Goal: Transaction & Acquisition: Book appointment/travel/reservation

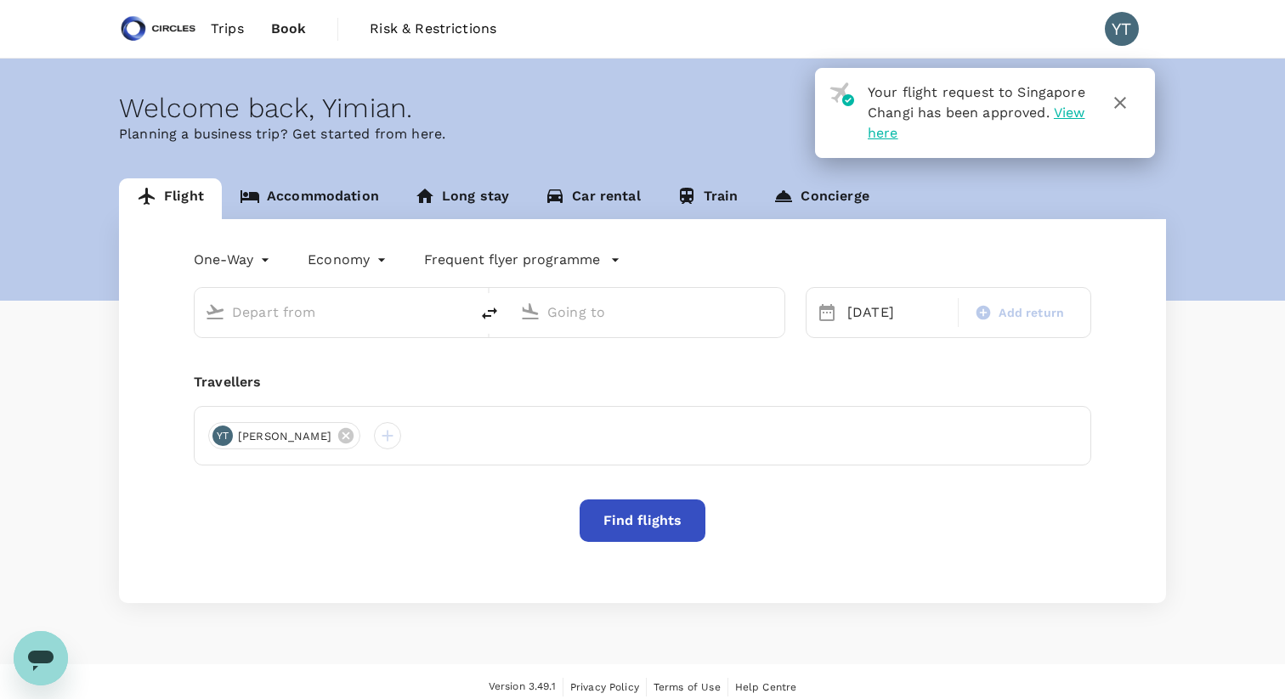
type input "Soekarno-Hatta Intl (CGK)"
type input "Singapore Changi (SIN)"
type input "Soekarno-Hatta Intl (CGK)"
type input "Singapore Changi (SIN)"
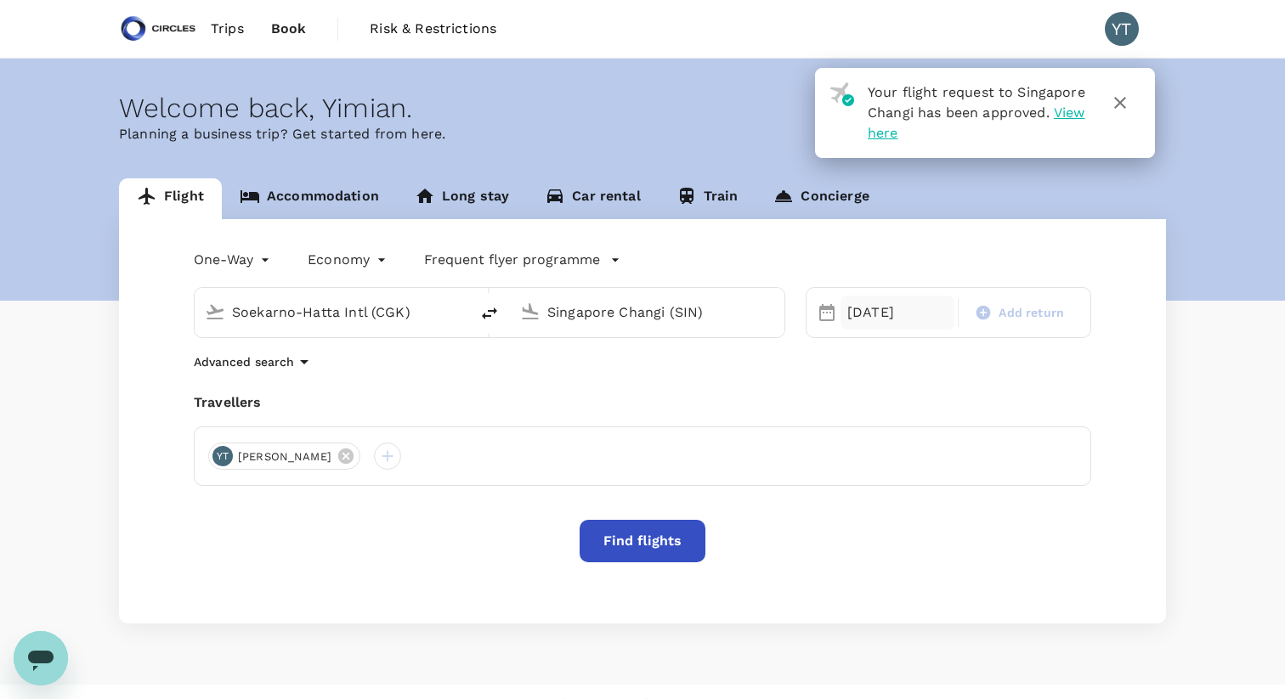
click at [874, 314] on div "[DATE]" at bounding box center [897, 313] width 114 height 34
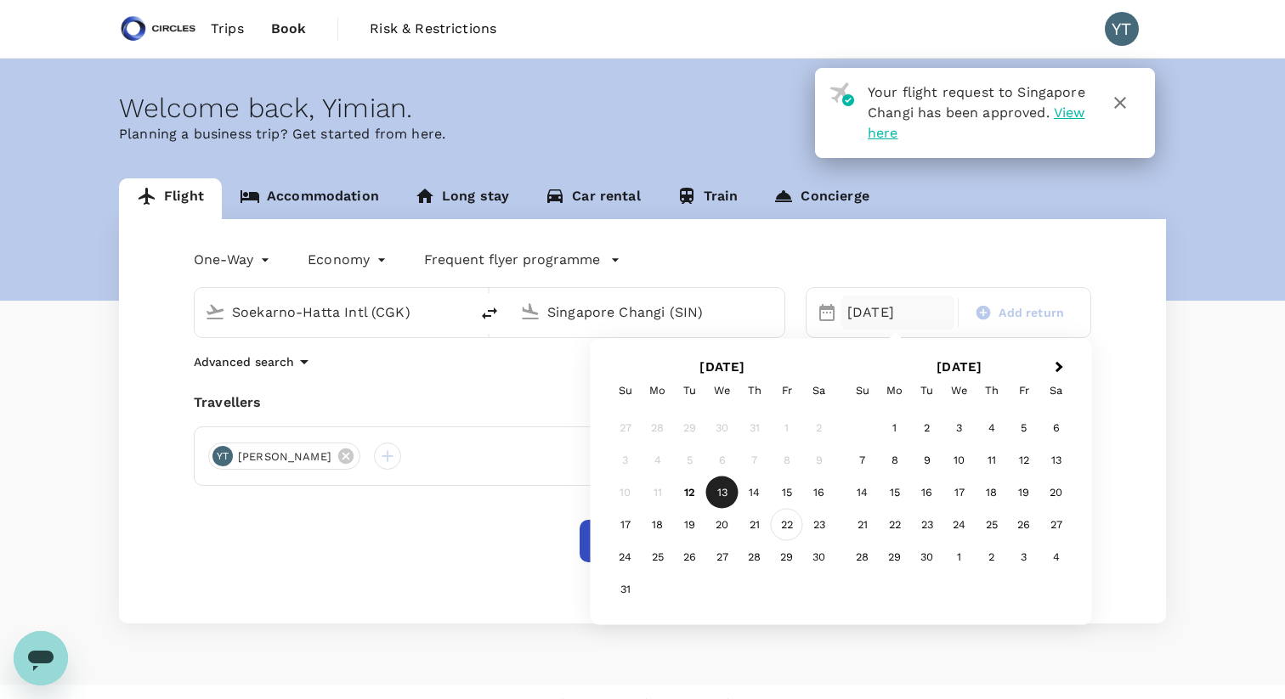
click at [791, 527] on div "22" at bounding box center [787, 525] width 32 height 32
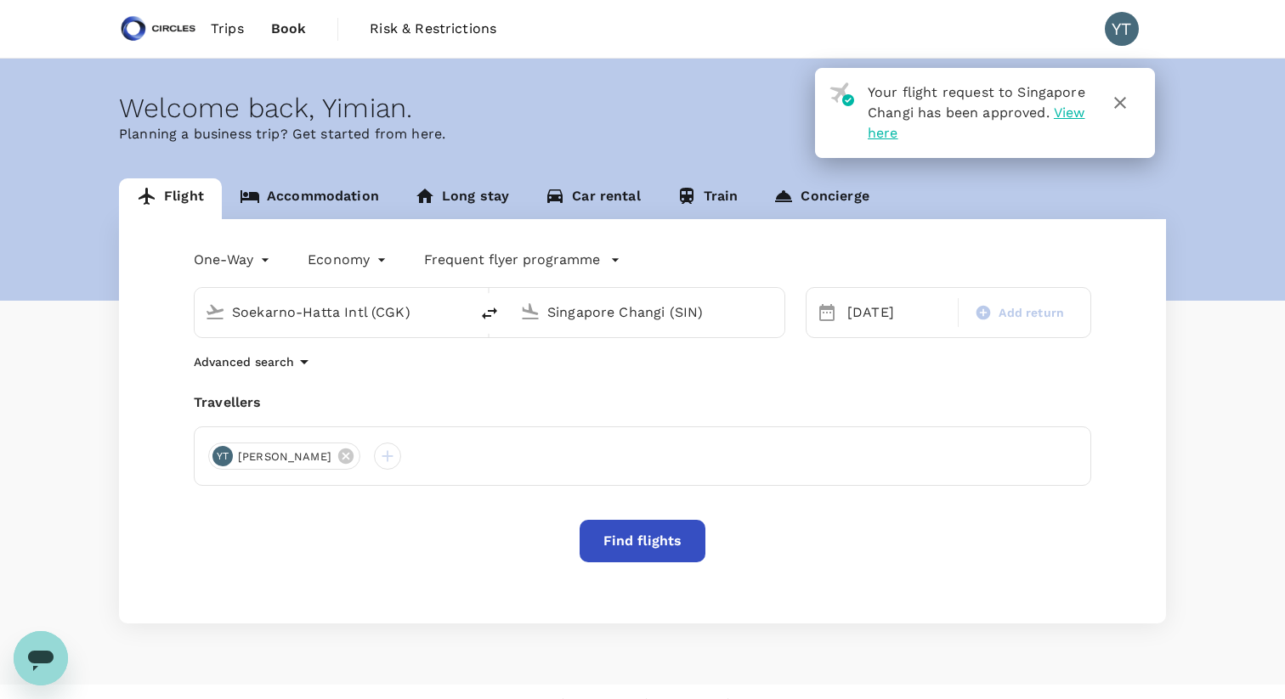
click at [652, 539] on button "Find flights" at bounding box center [642, 541] width 126 height 42
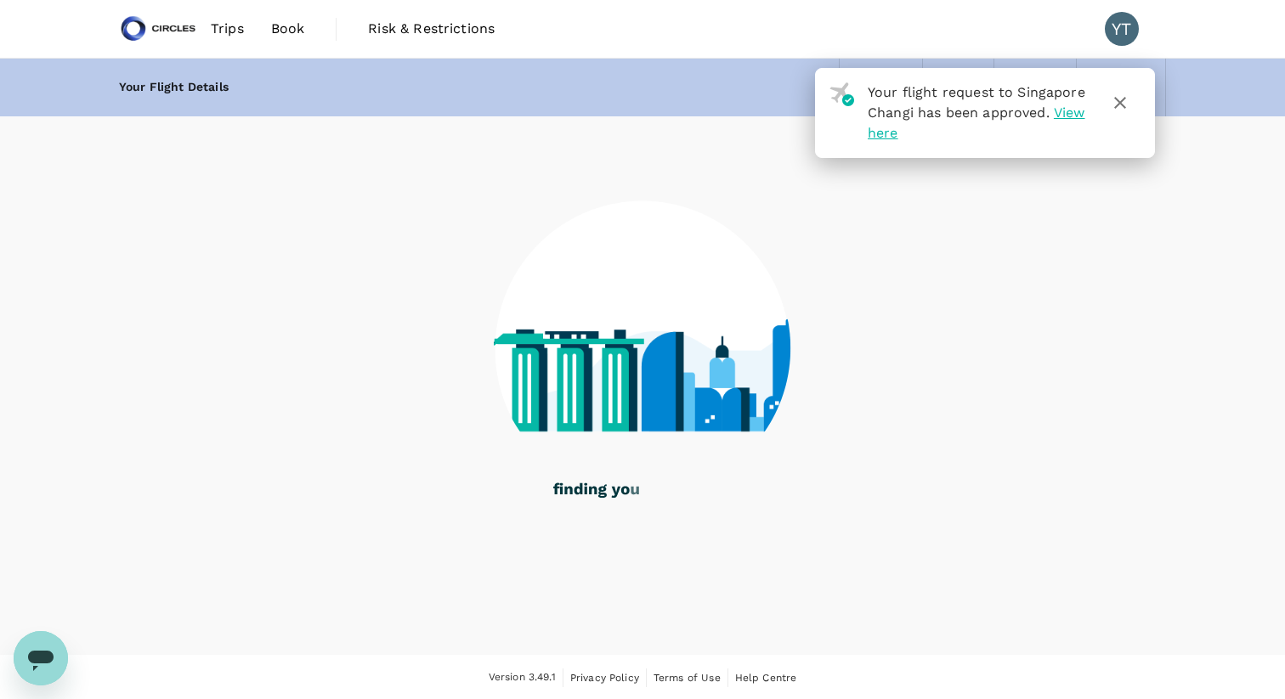
click at [1121, 103] on icon "button" at bounding box center [1120, 103] width 12 height 12
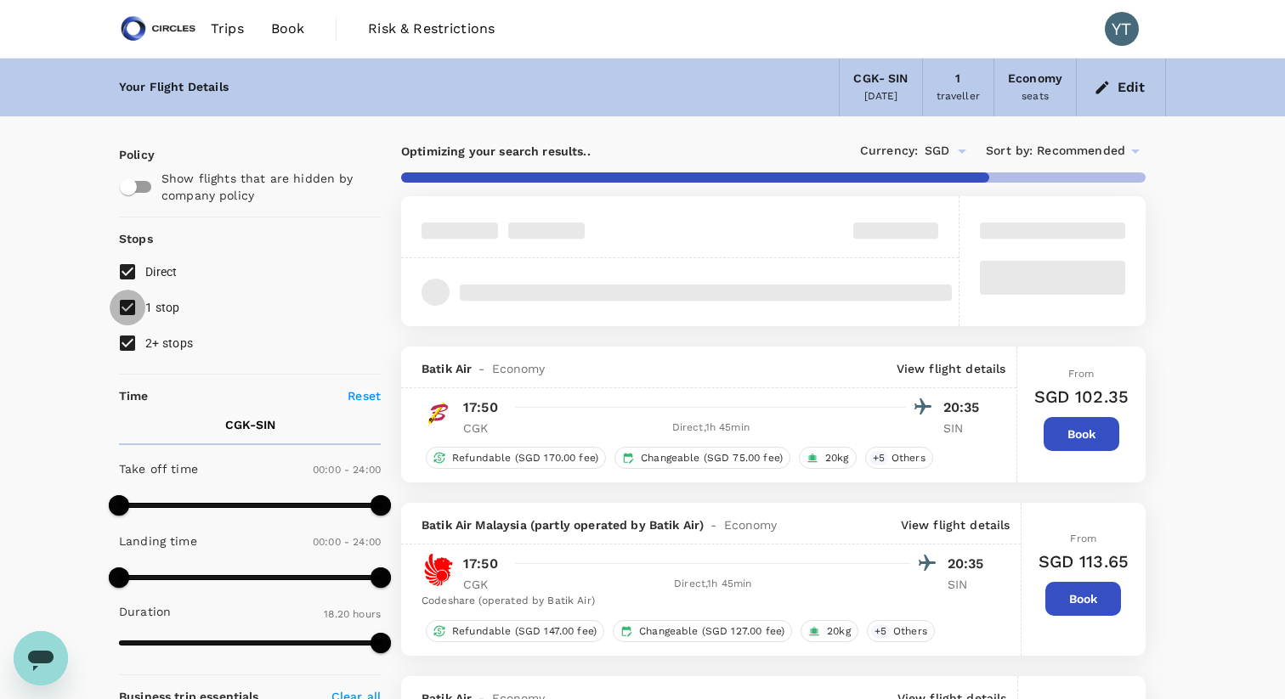
click at [126, 308] on input "1 stop" at bounding box center [128, 308] width 36 height 36
checkbox input "false"
click at [125, 344] on input "2+ stops" at bounding box center [128, 343] width 36 height 36
checkbox input "false"
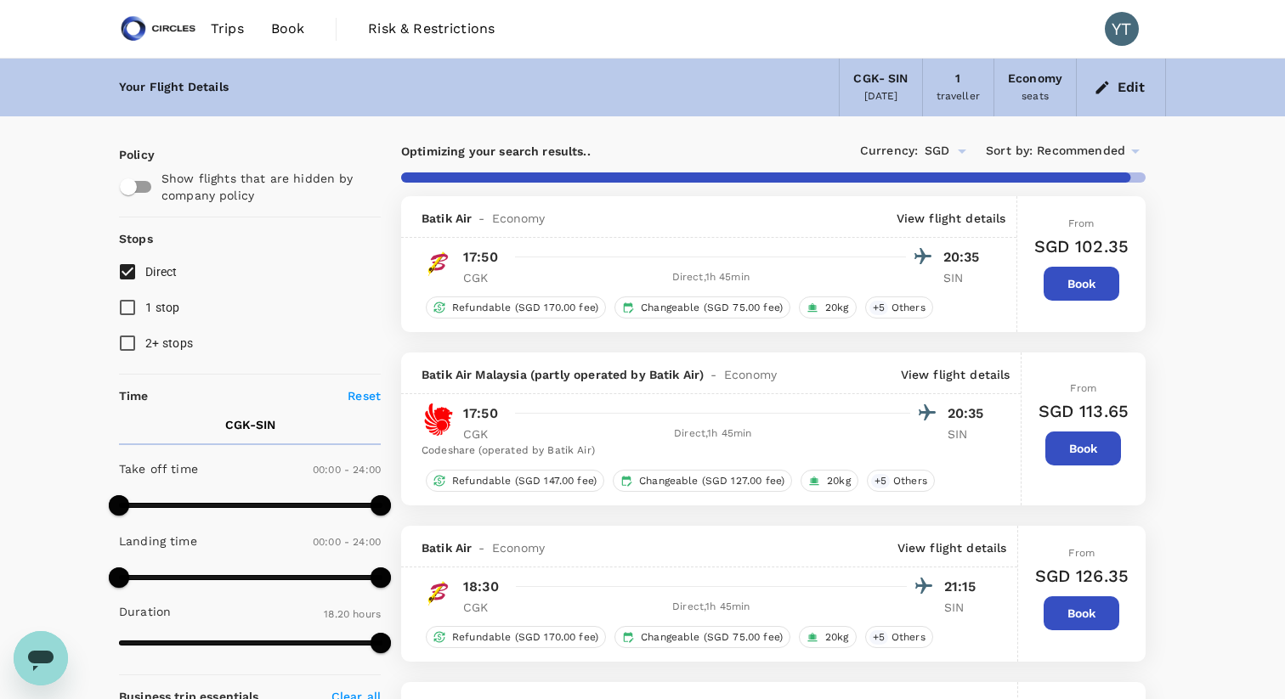
click at [1129, 149] on icon at bounding box center [1135, 151] width 20 height 20
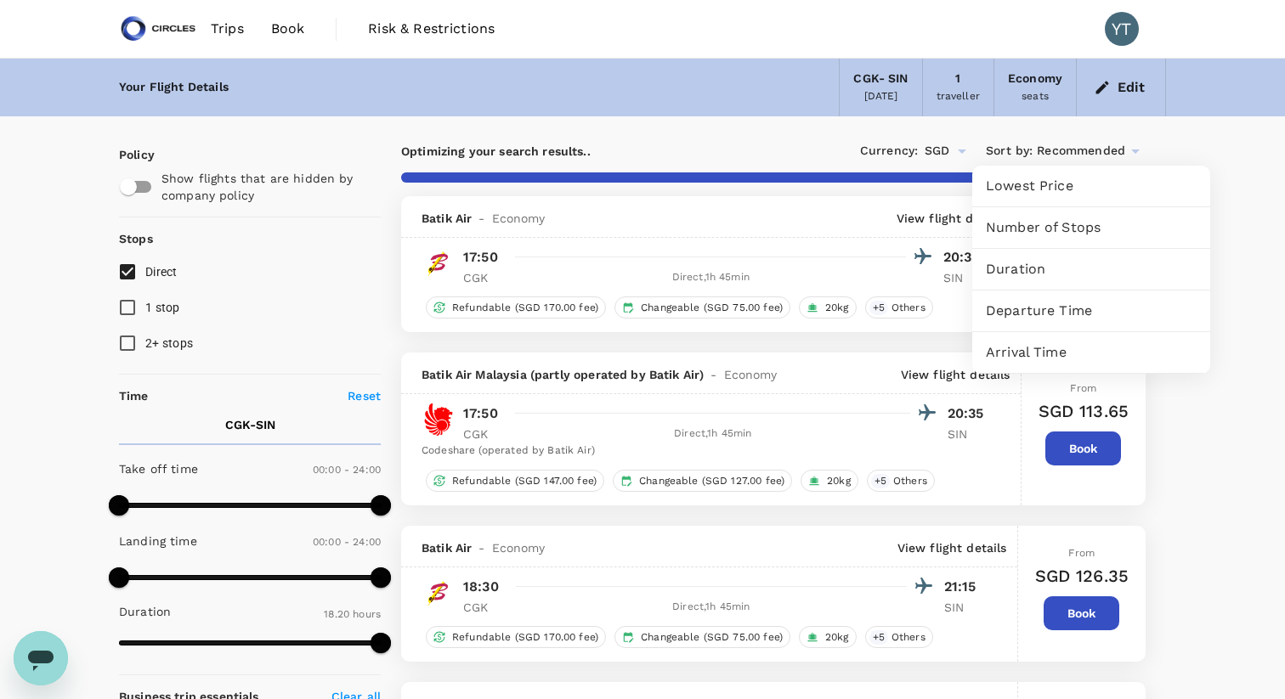
click at [1037, 312] on span "Departure Time" at bounding box center [1091, 311] width 211 height 20
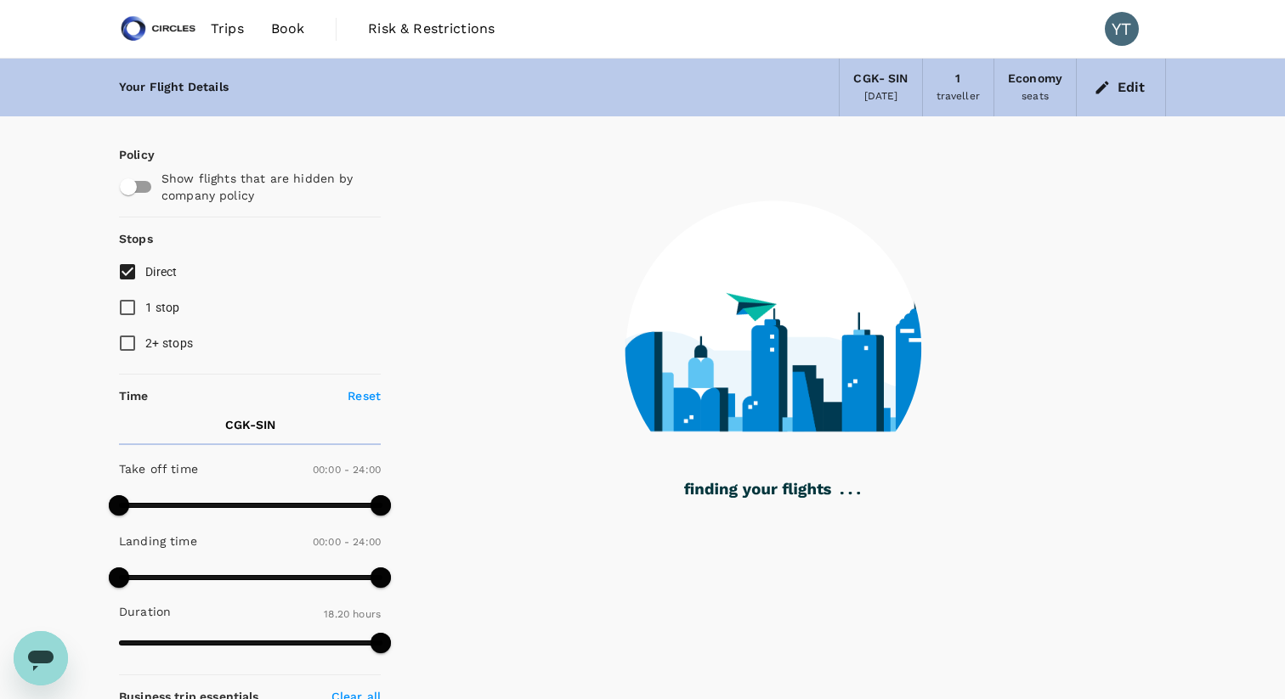
type input "1705"
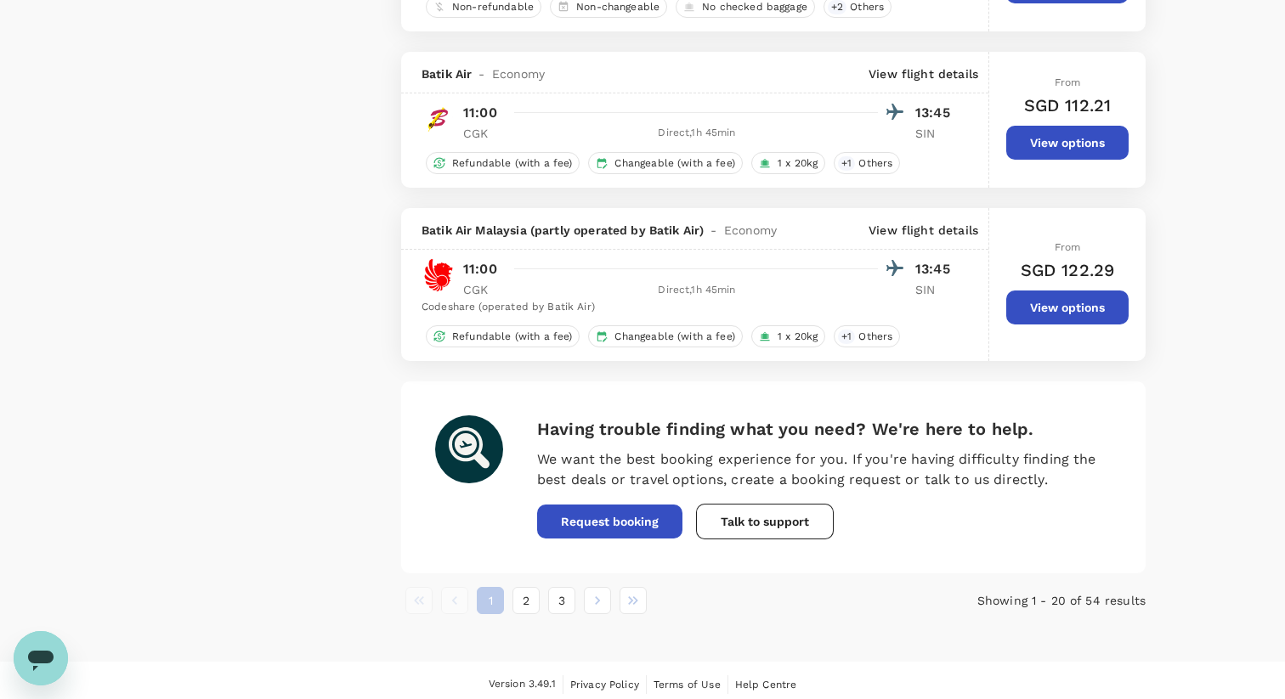
scroll to position [2993, 0]
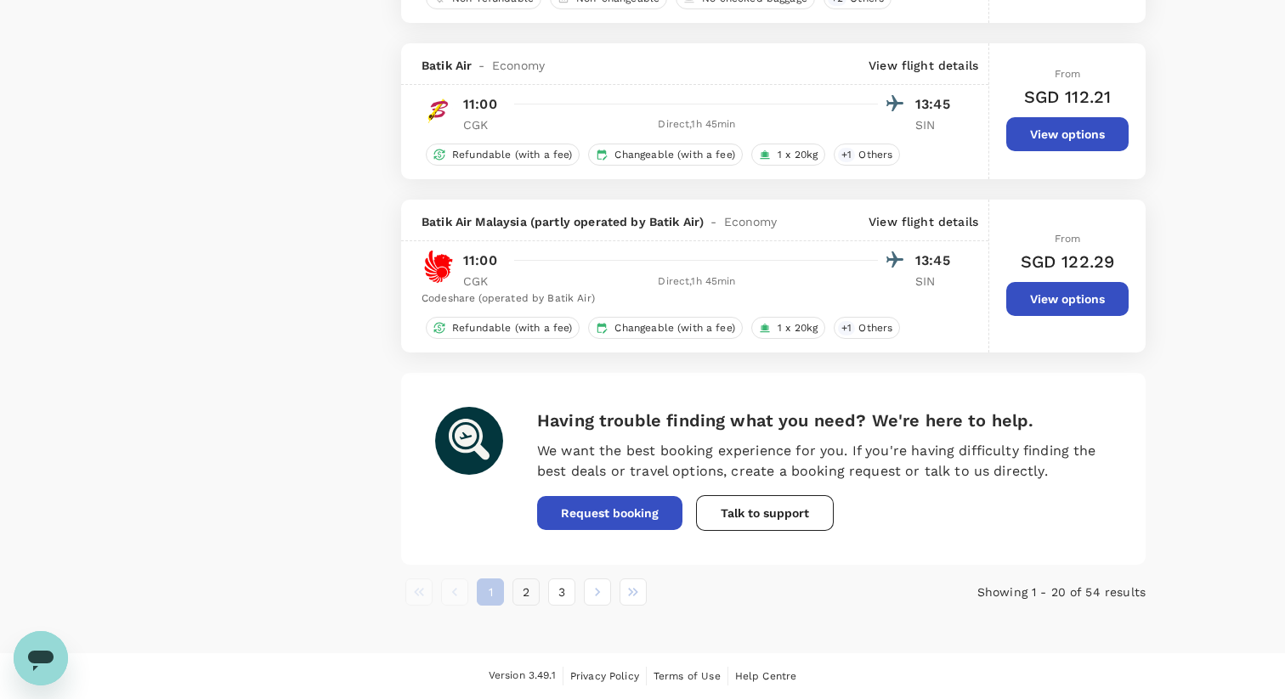
click at [534, 593] on button "2" at bounding box center [525, 592] width 27 height 27
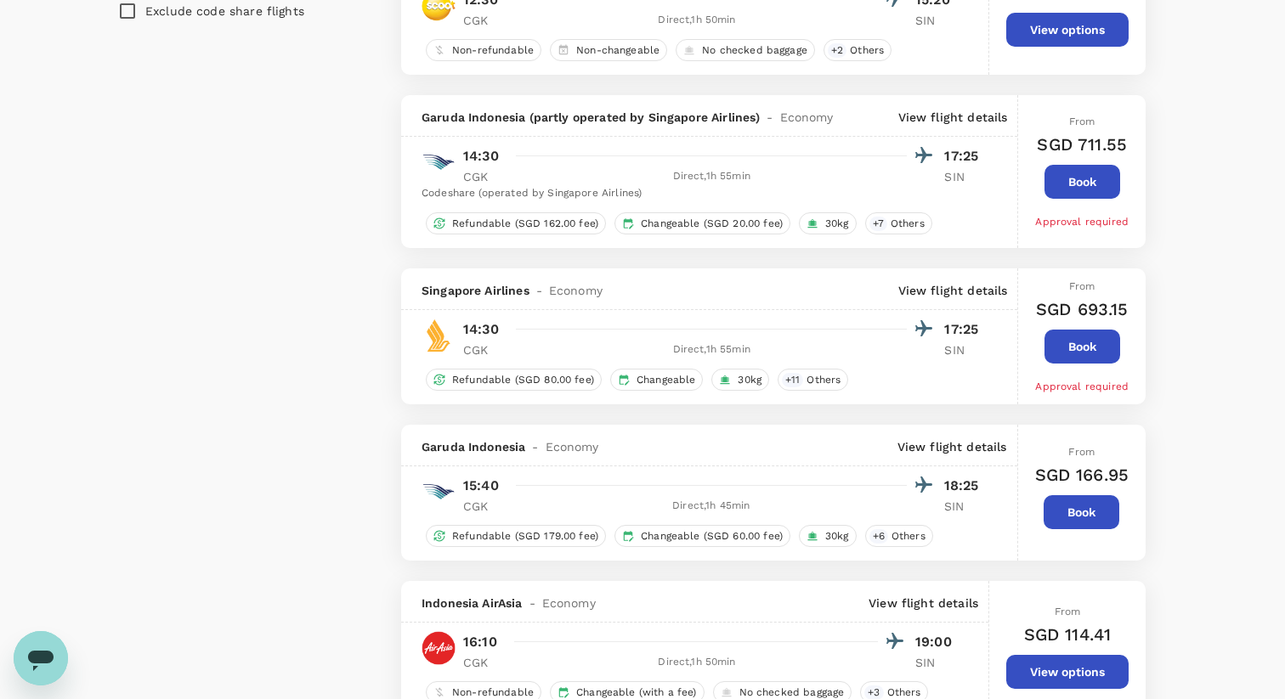
scroll to position [1425, 0]
